Goal: Information Seeking & Learning: Learn about a topic

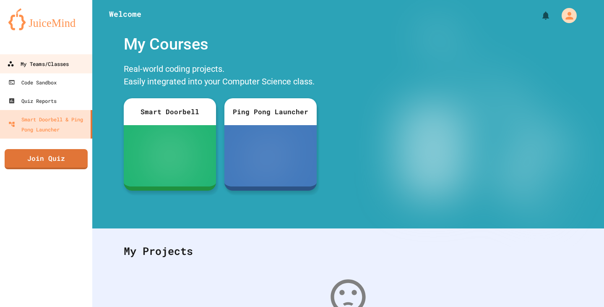
click at [44, 64] on div "My Teams/Classes" at bounding box center [38, 64] width 62 height 10
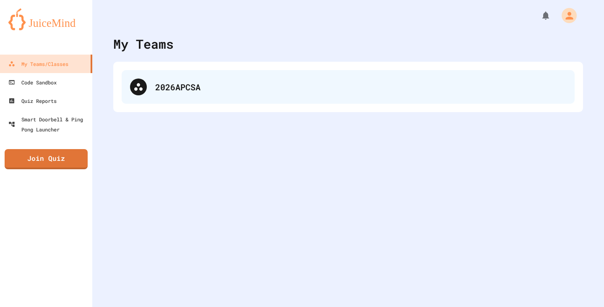
click at [293, 73] on div "2026APCSA" at bounding box center [348, 87] width 453 height 34
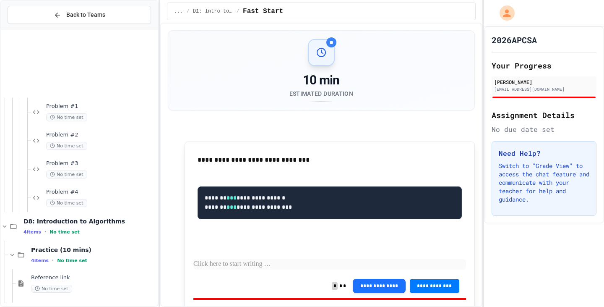
scroll to position [2024, 0]
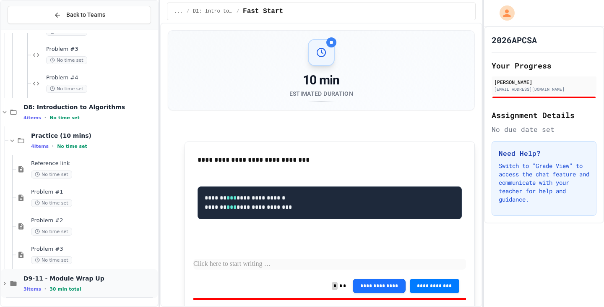
click at [73, 279] on span "D9-11 - Module Wrap Up" at bounding box center [90, 279] width 133 height 8
click at [73, 283] on div "D9-11 - Module Wrap Up 3 items • 30 min total" at bounding box center [90, 284] width 133 height 18
click at [70, 280] on span "D9-11 - Module Wrap Up" at bounding box center [90, 279] width 133 height 8
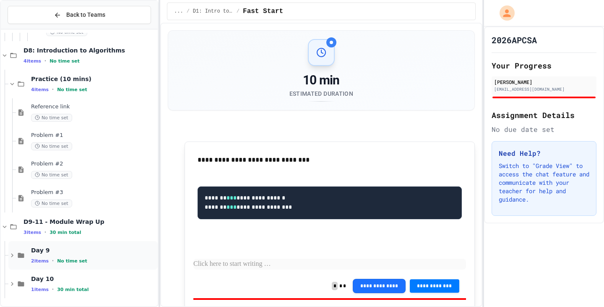
scroll to position [2081, 0]
click at [83, 254] on span "Day 9" at bounding box center [93, 250] width 125 height 8
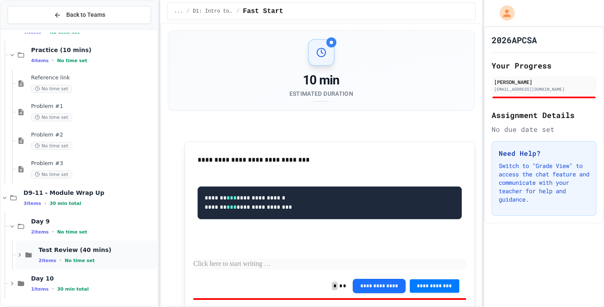
click at [86, 253] on span "Test Review (40 mins)" at bounding box center [98, 250] width 118 height 8
click at [70, 277] on span "Part 1" at bounding box center [98, 277] width 118 height 7
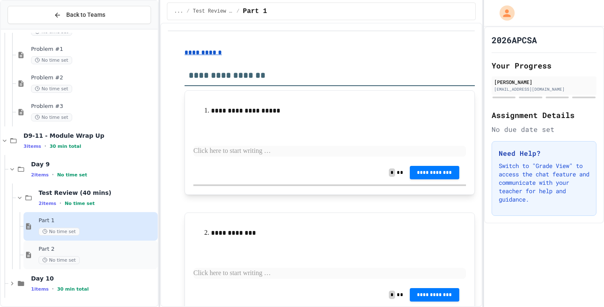
click at [75, 254] on div "Part 2 No time set" at bounding box center [98, 255] width 118 height 18
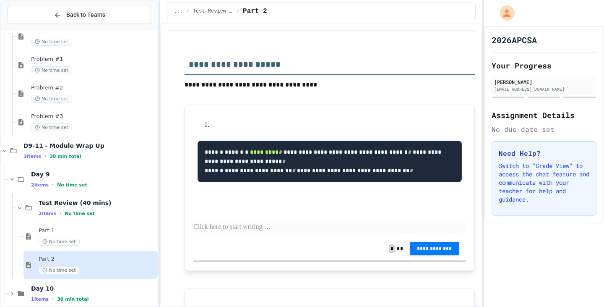
scroll to position [2166, 0]
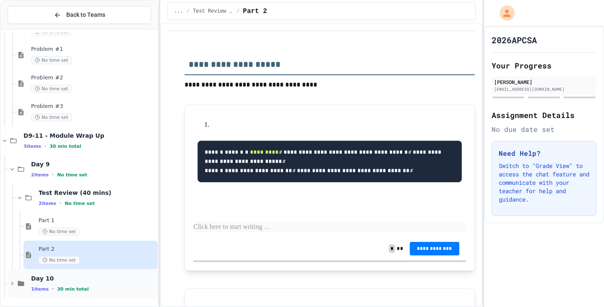
click at [52, 275] on span "Day 10" at bounding box center [93, 279] width 125 height 8
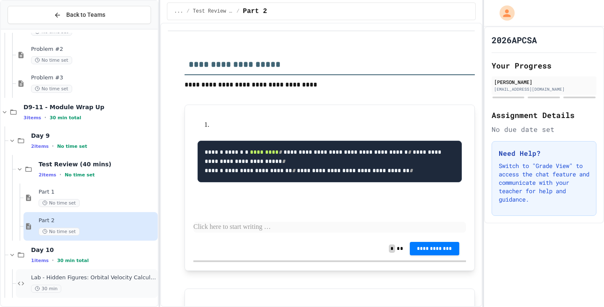
click at [52, 279] on span "Lab - Hidden Figures: Orbital Velocity Calculator" at bounding box center [93, 277] width 125 height 7
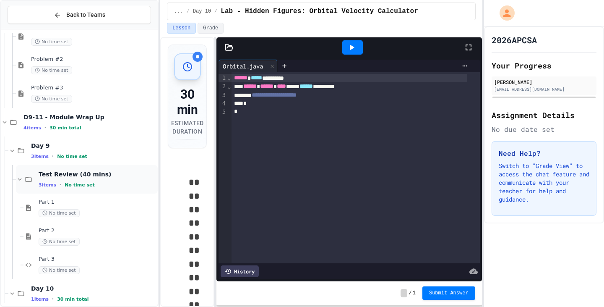
click at [76, 190] on div "Test Review (40 mins) 3 items • No time set" at bounding box center [87, 179] width 142 height 29
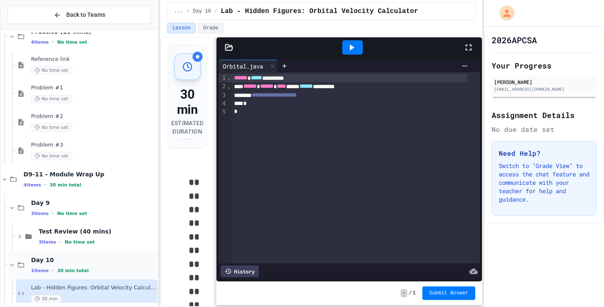
click at [61, 254] on div "Day 10 1 items • 30 min total" at bounding box center [82, 265] width 149 height 29
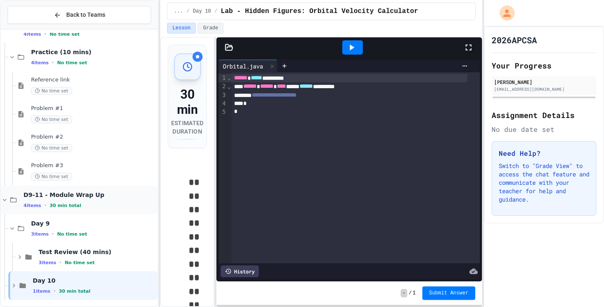
scroll to position [2109, 0]
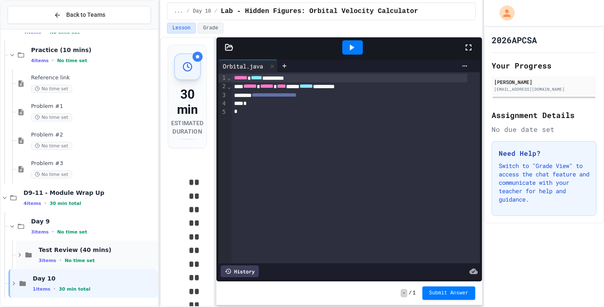
click at [73, 251] on span "Test Review (40 mins)" at bounding box center [98, 250] width 118 height 8
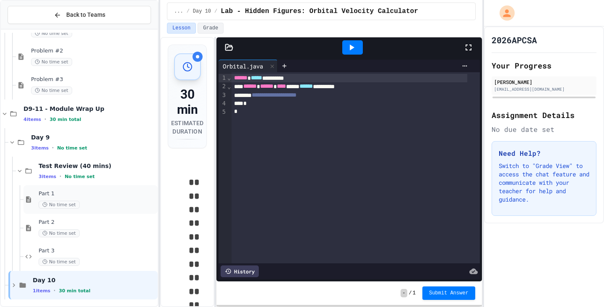
click at [110, 199] on div "Part 1 No time set" at bounding box center [98, 199] width 118 height 18
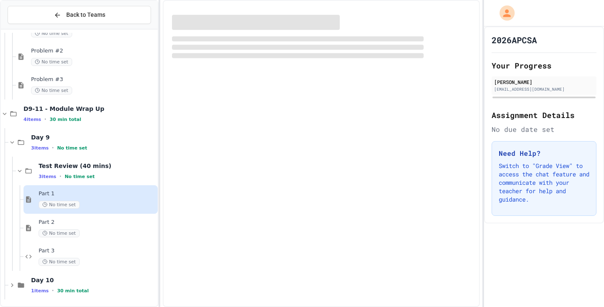
scroll to position [2185, 0]
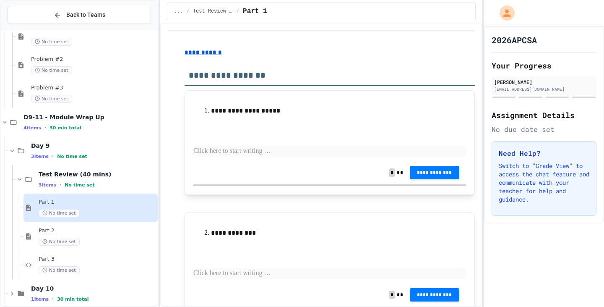
click at [266, 148] on p at bounding box center [329, 151] width 273 height 11
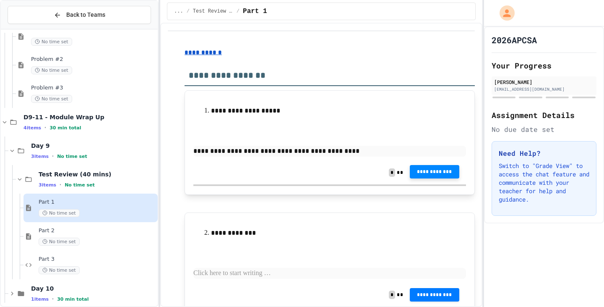
drag, startPoint x: 431, startPoint y: 170, endPoint x: 431, endPoint y: 177, distance: 7.6
click at [431, 177] on button "**********" at bounding box center [435, 171] width 50 height 13
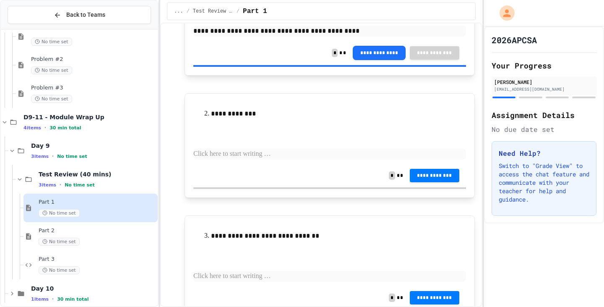
scroll to position [168, 0]
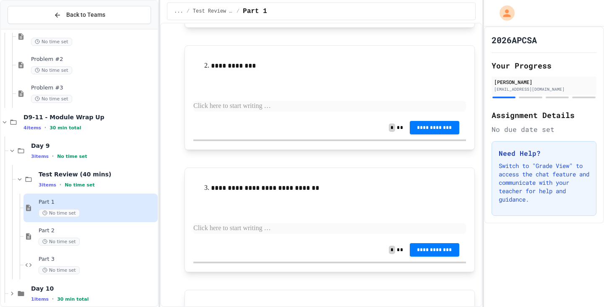
click at [251, 108] on p at bounding box center [329, 106] width 273 height 11
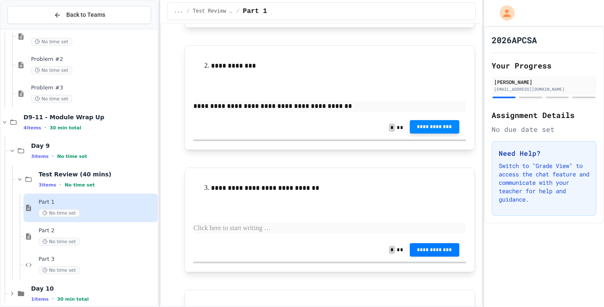
click at [434, 124] on button "**********" at bounding box center [435, 126] width 50 height 13
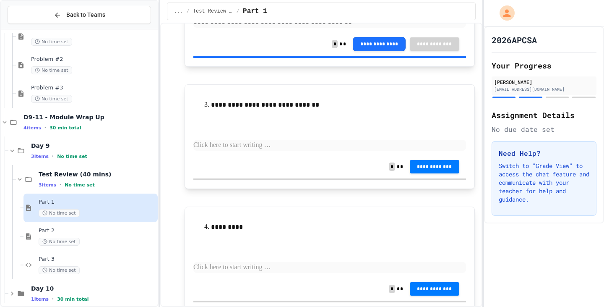
scroll to position [288, 0]
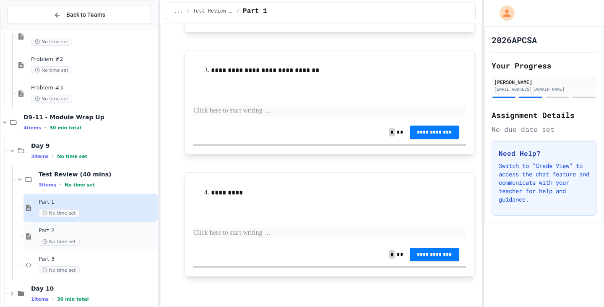
click at [89, 228] on span "Part 2" at bounding box center [98, 230] width 118 height 7
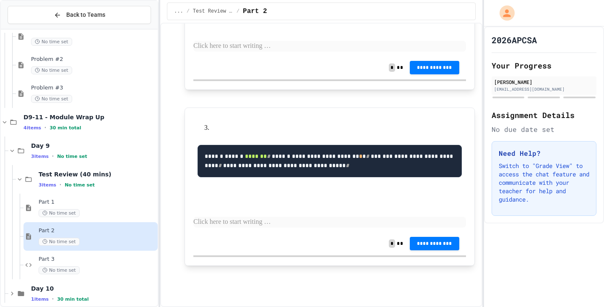
scroll to position [408, 0]
click at [76, 252] on div "Part 3 No time set" at bounding box center [91, 265] width 134 height 29
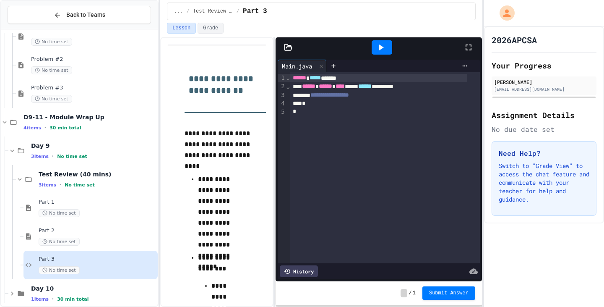
click at [273, 169] on div "**********" at bounding box center [321, 172] width 322 height 270
click at [131, 242] on div "No time set" at bounding box center [98, 242] width 118 height 8
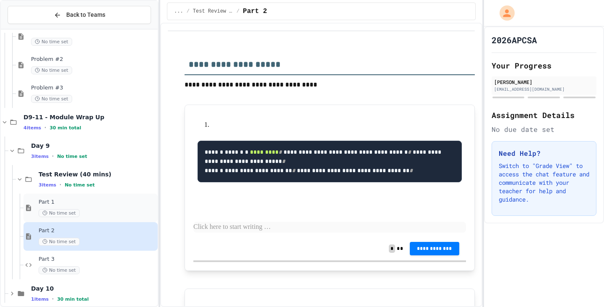
click at [104, 203] on span "Part 1" at bounding box center [98, 202] width 118 height 7
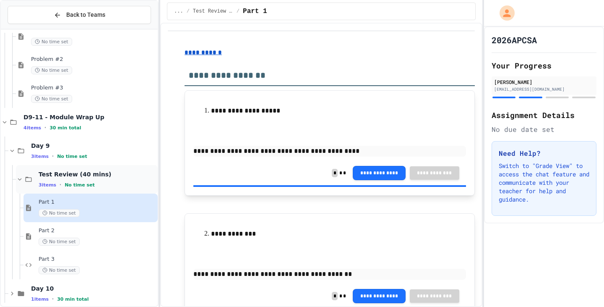
click at [105, 180] on div "Test Review (40 mins) 3 items • No time set" at bounding box center [98, 179] width 118 height 18
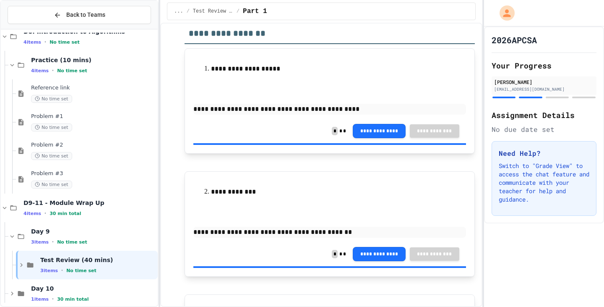
scroll to position [210, 0]
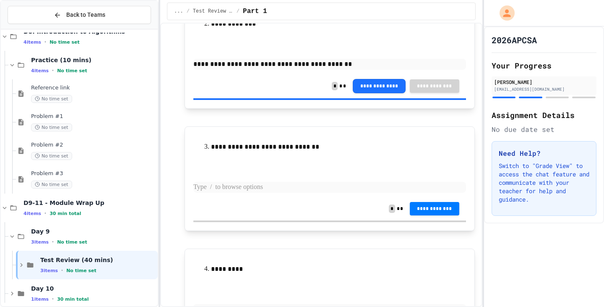
click at [281, 184] on p at bounding box center [329, 187] width 273 height 11
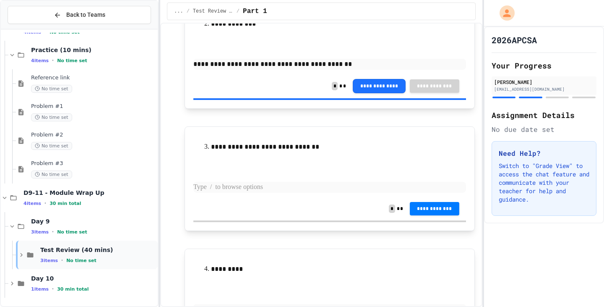
click at [73, 253] on span "Test Review (40 mins)" at bounding box center [98, 250] width 116 height 8
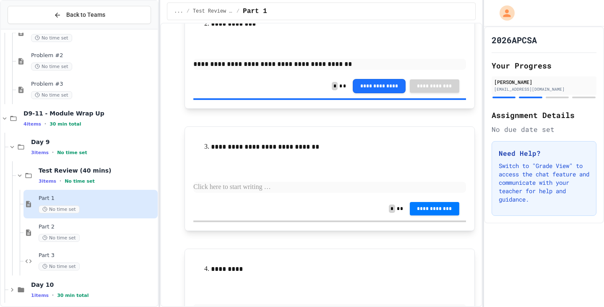
scroll to position [2195, 0]
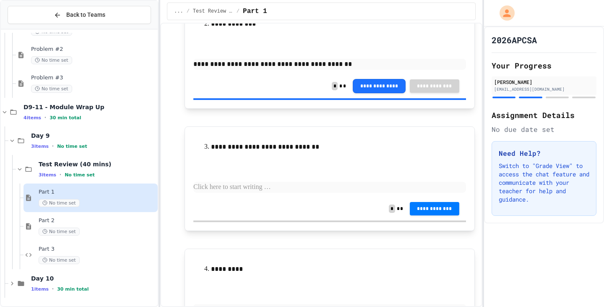
click at [256, 188] on p at bounding box center [329, 187] width 273 height 11
drag, startPoint x: 270, startPoint y: 96, endPoint x: 268, endPoint y: 111, distance: 15.3
click at [268, 111] on div "**********" at bounding box center [330, 102] width 290 height 529
drag, startPoint x: 271, startPoint y: 82, endPoint x: 311, endPoint y: 74, distance: 41.1
click at [311, 74] on div "**********" at bounding box center [329, 56] width 273 height 88
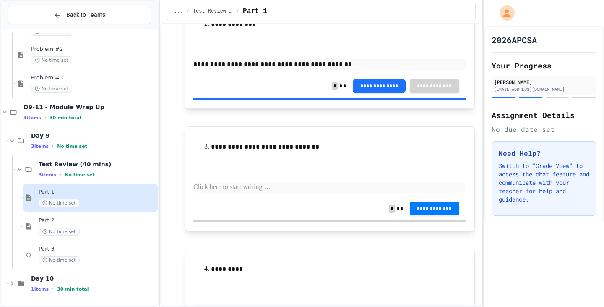
drag, startPoint x: 309, startPoint y: 89, endPoint x: 310, endPoint y: 110, distance: 21.8
click at [310, 110] on div "**********" at bounding box center [330, 102] width 290 height 529
drag, startPoint x: 310, startPoint y: 90, endPoint x: 318, endPoint y: 128, distance: 38.6
click at [318, 128] on div "**********" at bounding box center [330, 102] width 290 height 529
